Goal: Check status: Check status

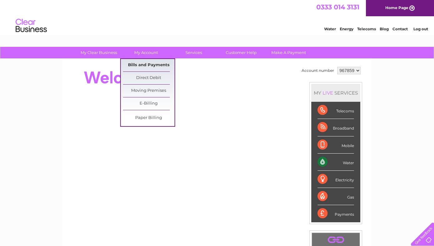
click at [152, 65] on link "Bills and Payments" at bounding box center [148, 65] width 51 height 12
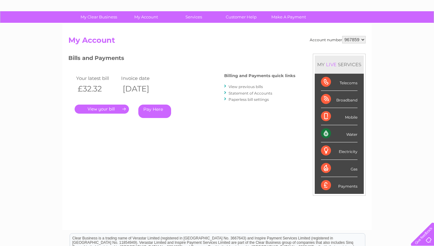
scroll to position [35, 0]
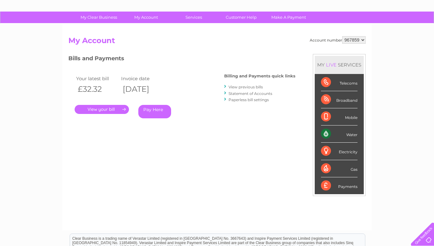
click at [240, 87] on link "View previous bills" at bounding box center [245, 87] width 34 height 5
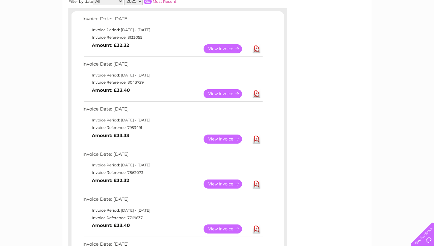
scroll to position [104, 0]
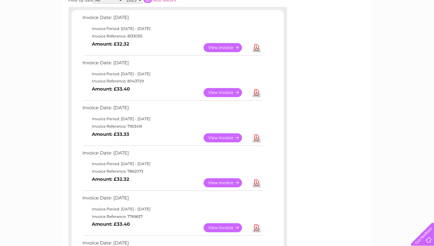
click at [216, 182] on link "View" at bounding box center [226, 182] width 46 height 9
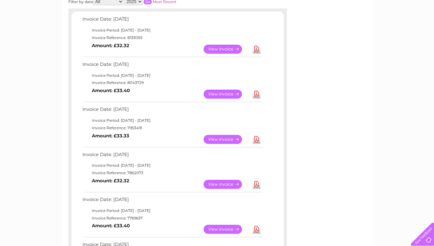
click at [228, 140] on link "View" at bounding box center [226, 139] width 46 height 9
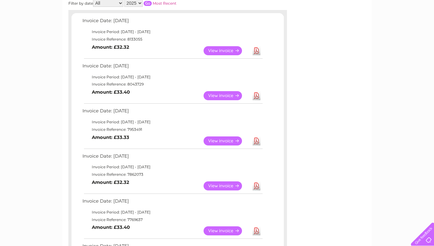
click at [213, 98] on link "View" at bounding box center [226, 95] width 46 height 9
